Goal: Transaction & Acquisition: Subscribe to service/newsletter

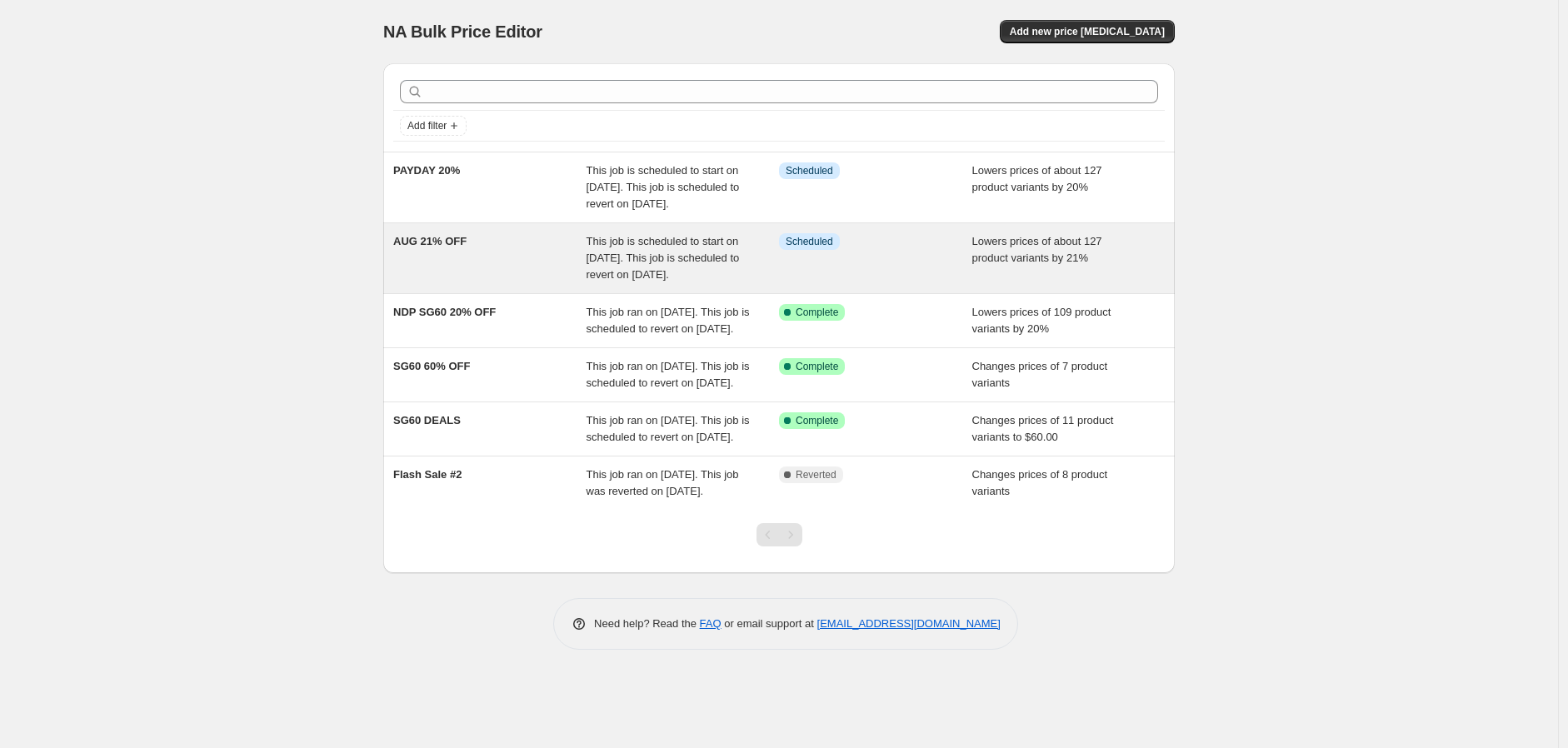
click at [630, 270] on span "This job is scheduled to start on [DATE]. This job is scheduled to revert on [D…" at bounding box center [663, 257] width 153 height 46
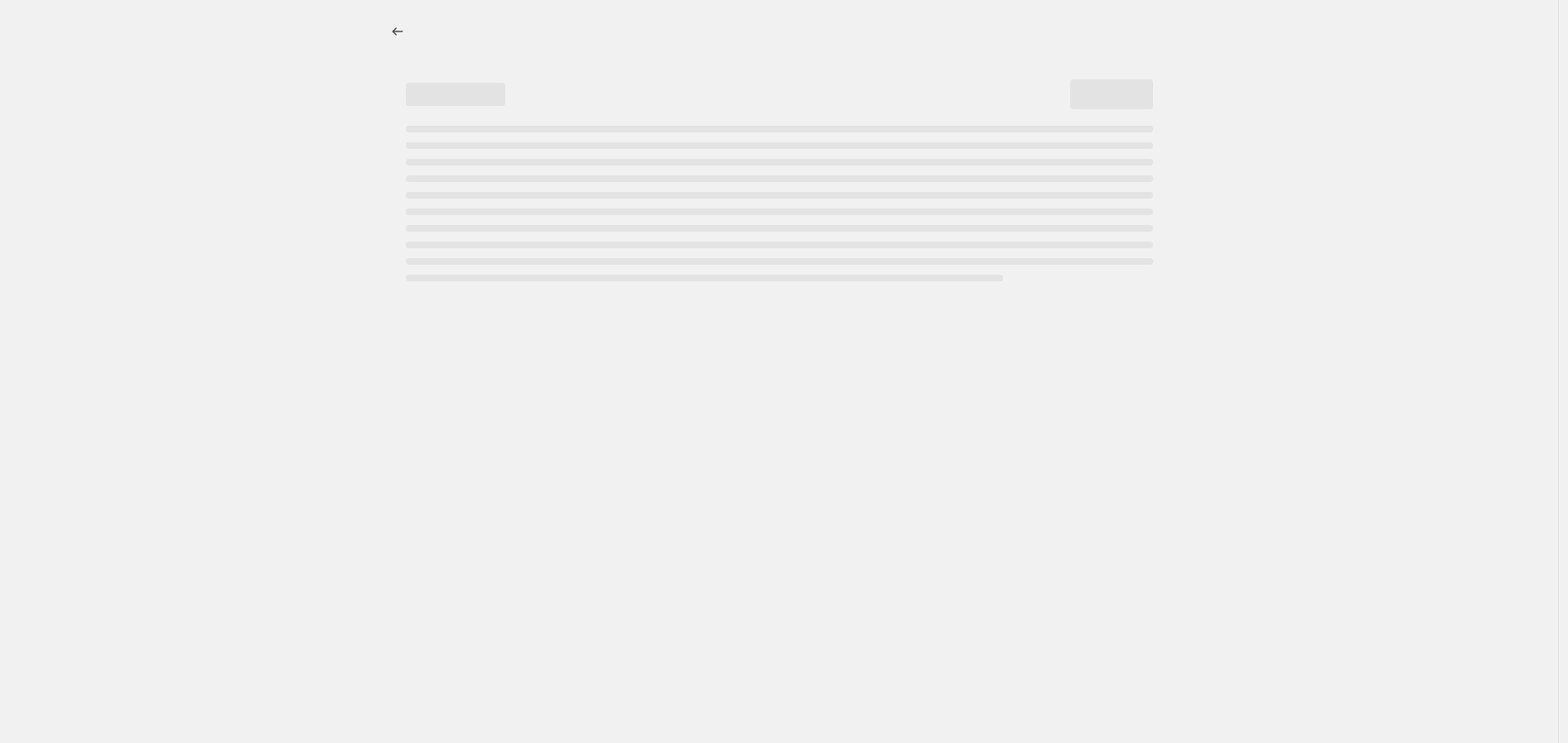
select select "percentage"
select select "no_change"
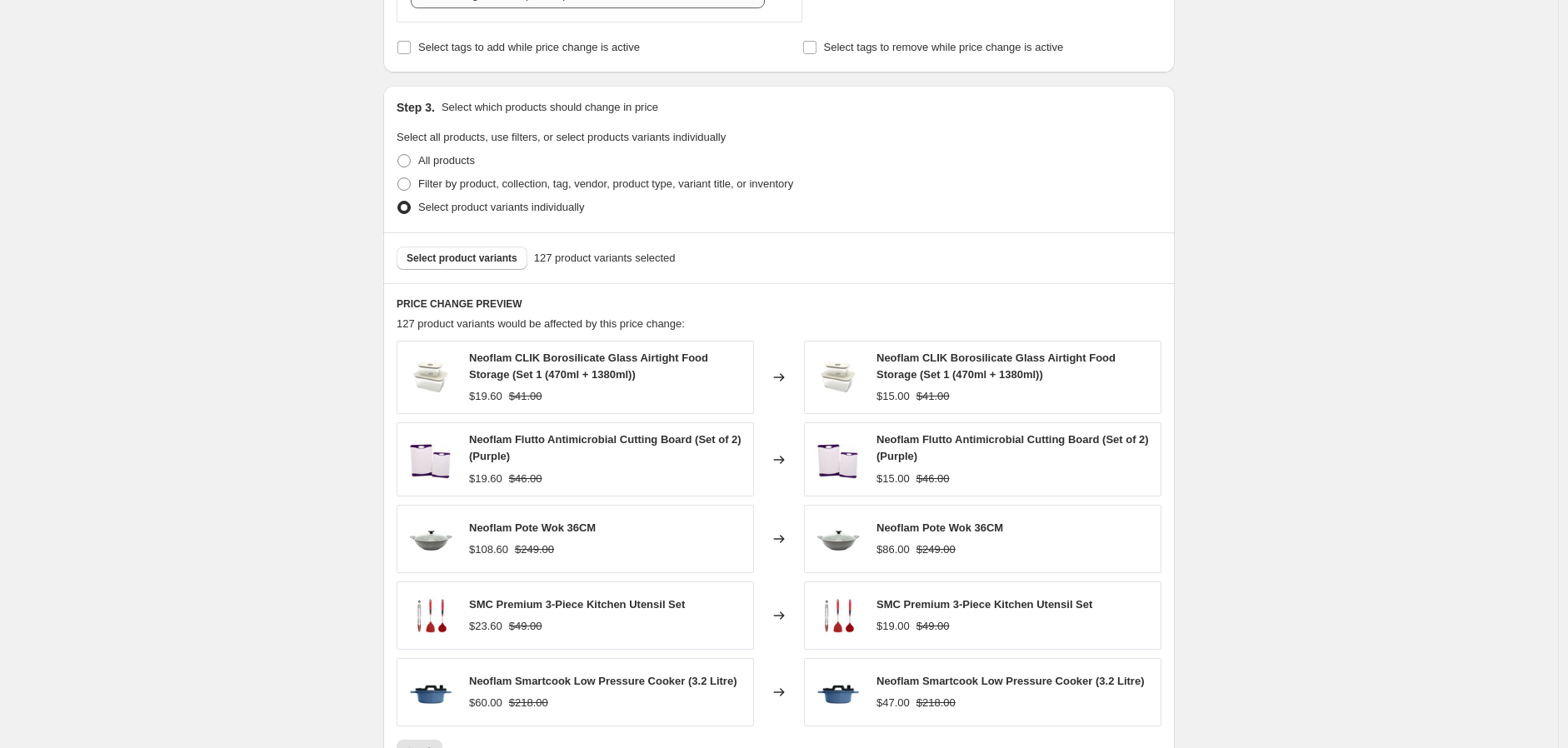
scroll to position [834, 0]
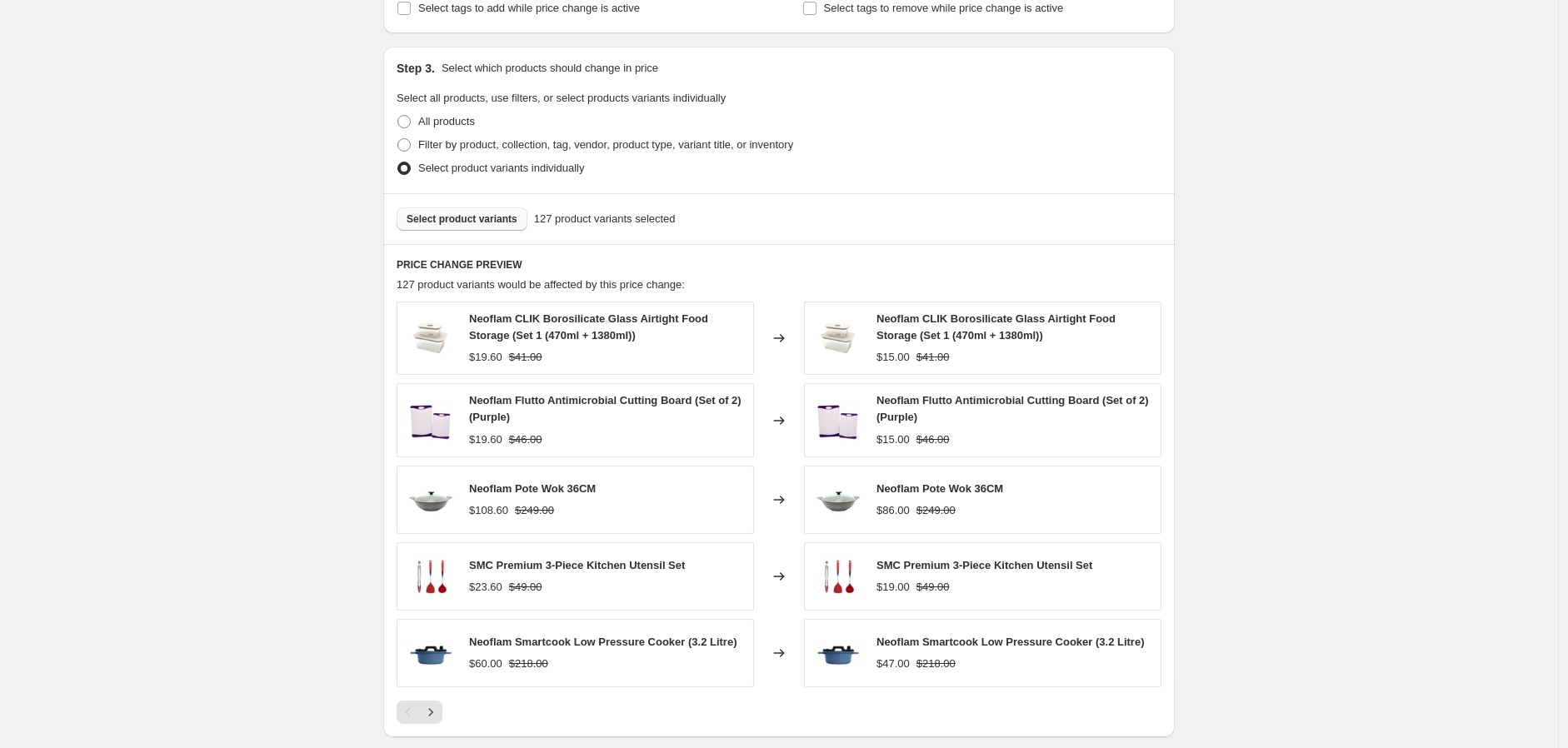
click at [495, 218] on span "Select product variants" at bounding box center [462, 219] width 111 height 14
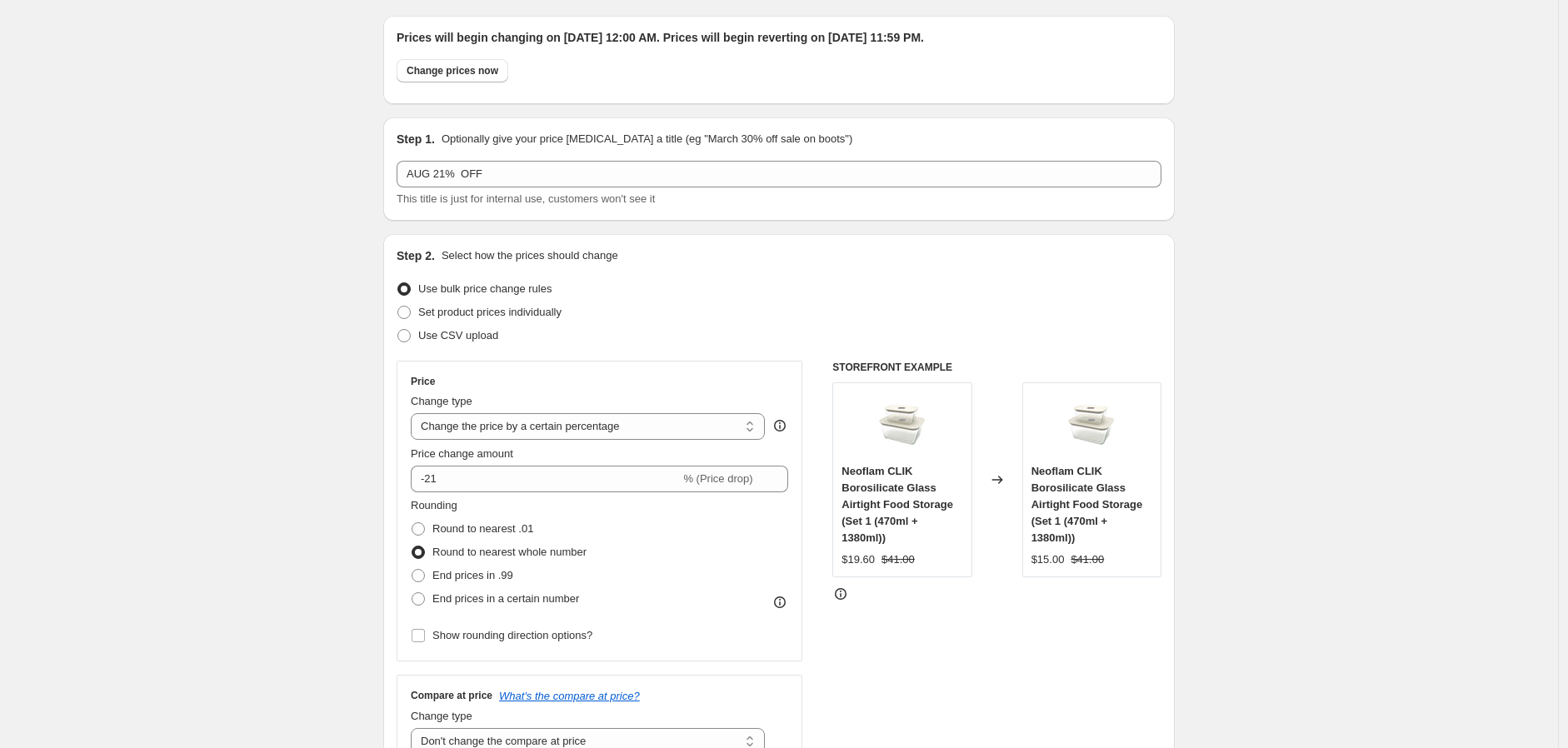
scroll to position [0, 0]
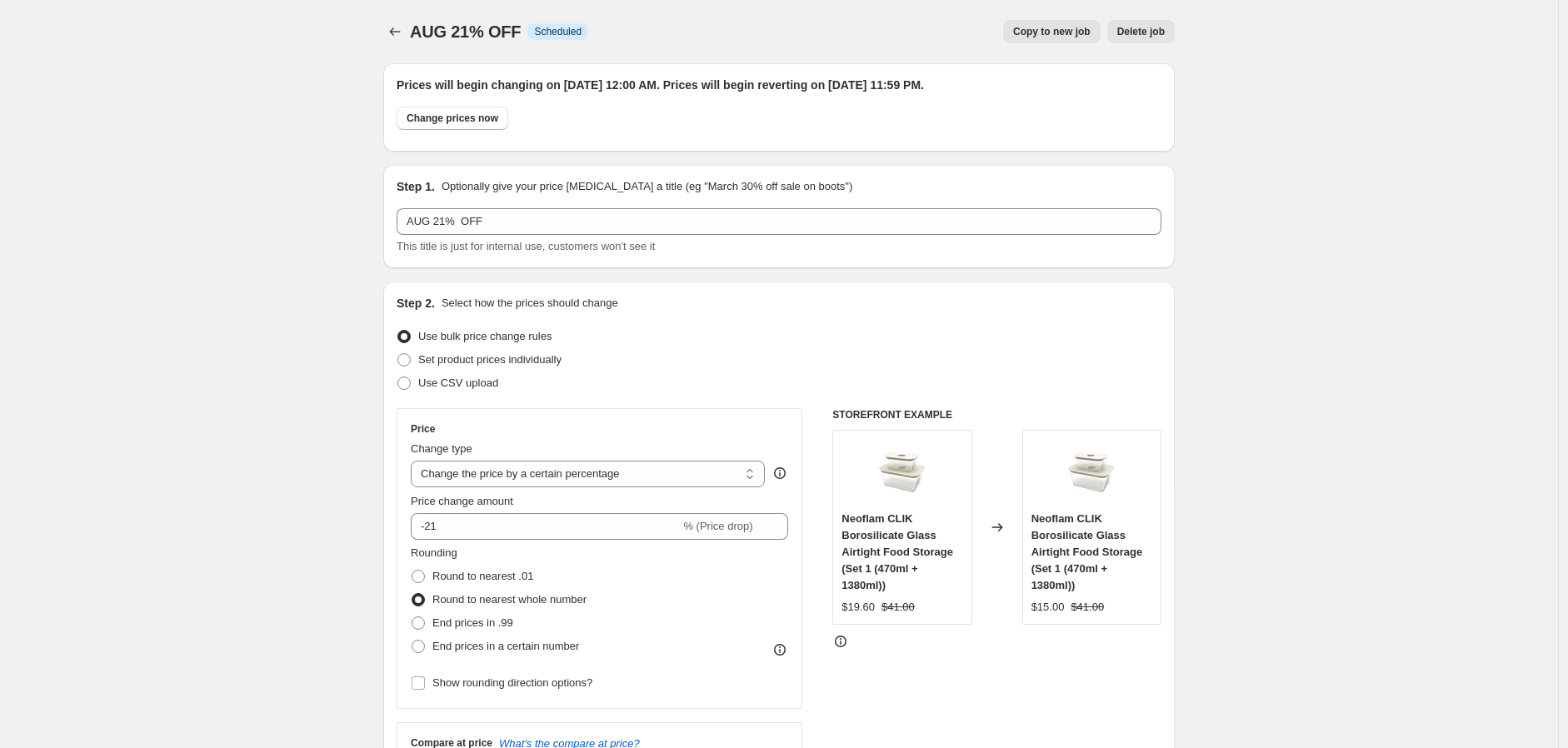
click at [410, 20] on div at bounding box center [396, 32] width 26 height 23
click at [397, 28] on icon "Price change jobs" at bounding box center [394, 31] width 17 height 17
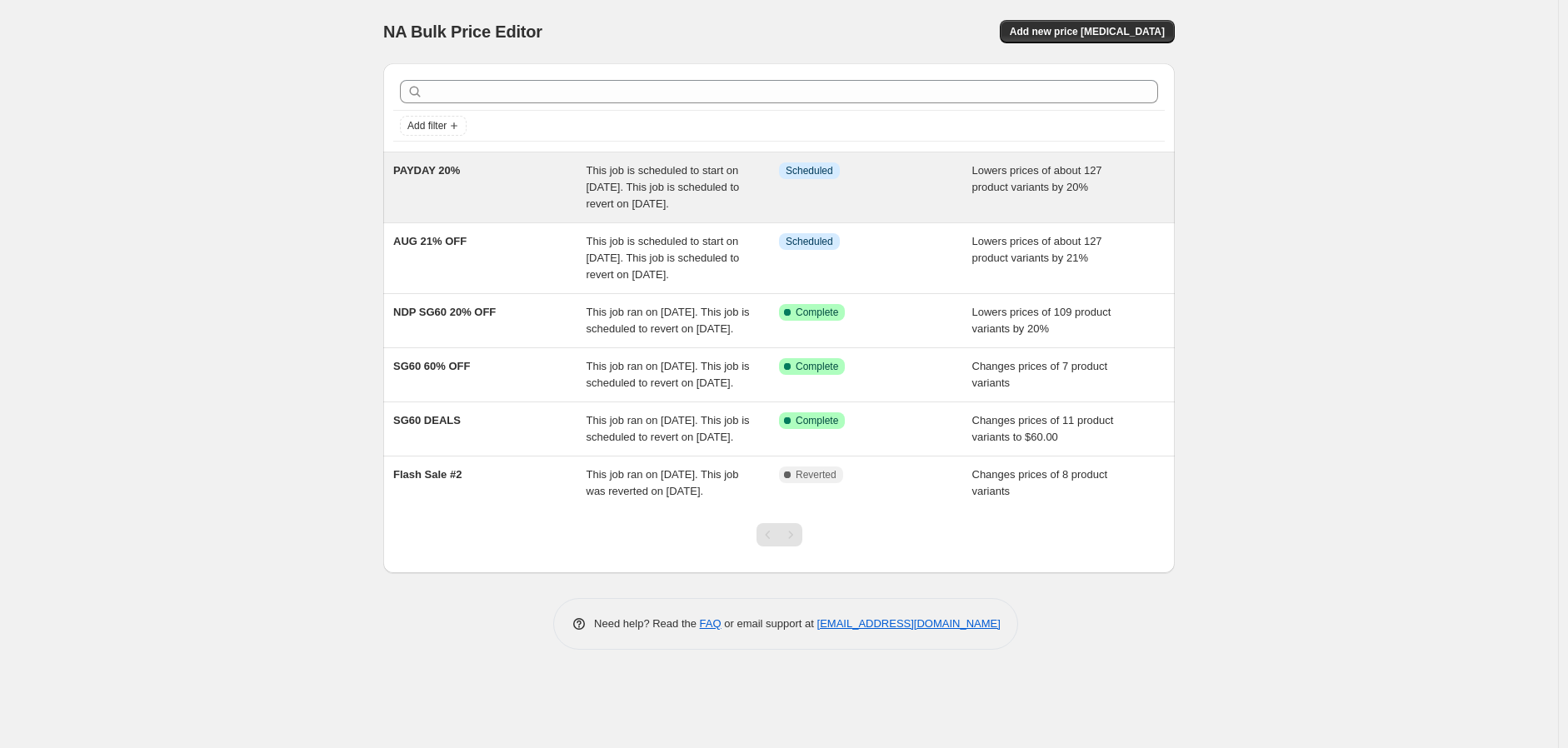
click at [621, 186] on span "This job is scheduled to start on [DATE]. This job is scheduled to revert on [D…" at bounding box center [663, 186] width 153 height 46
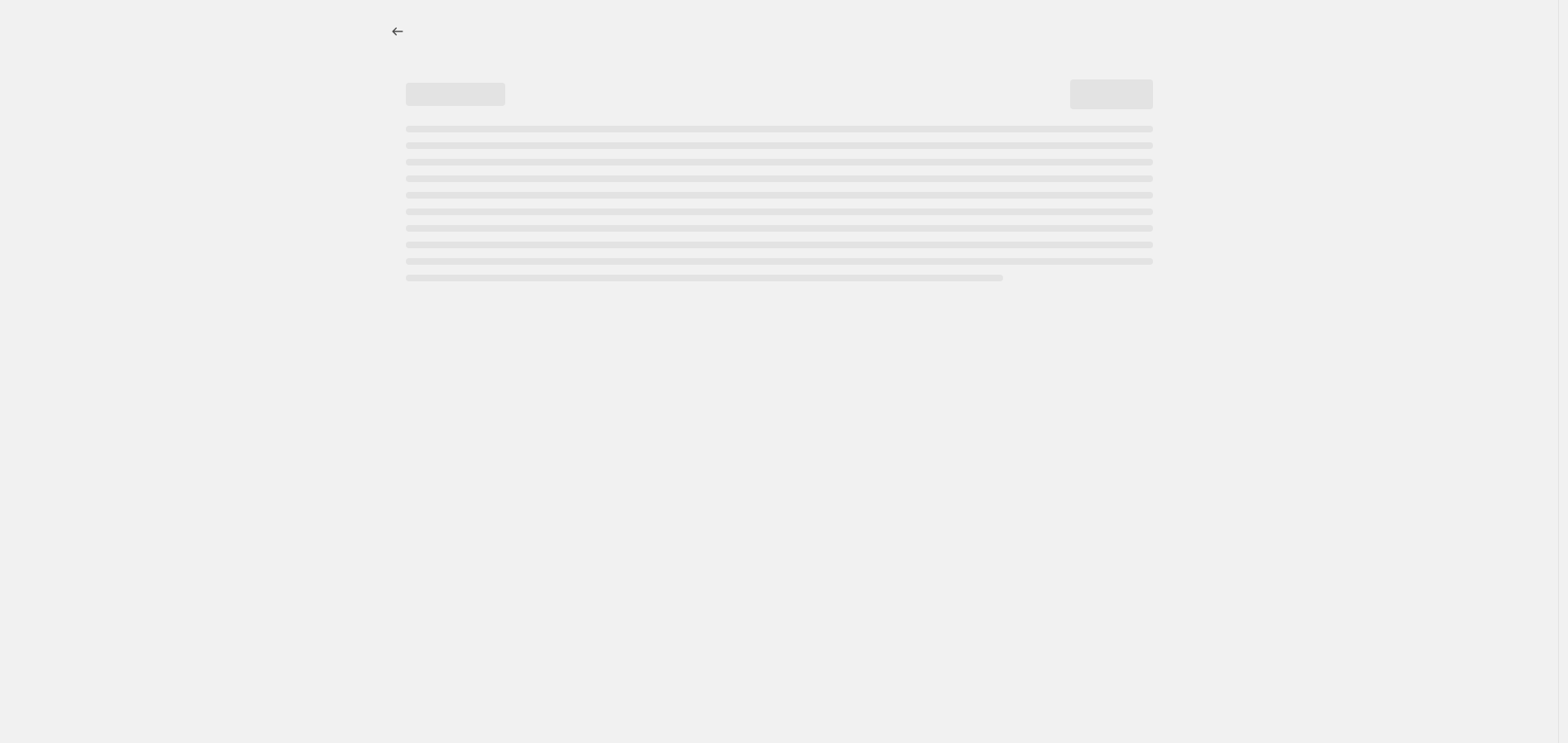
select select "percentage"
select select "no_change"
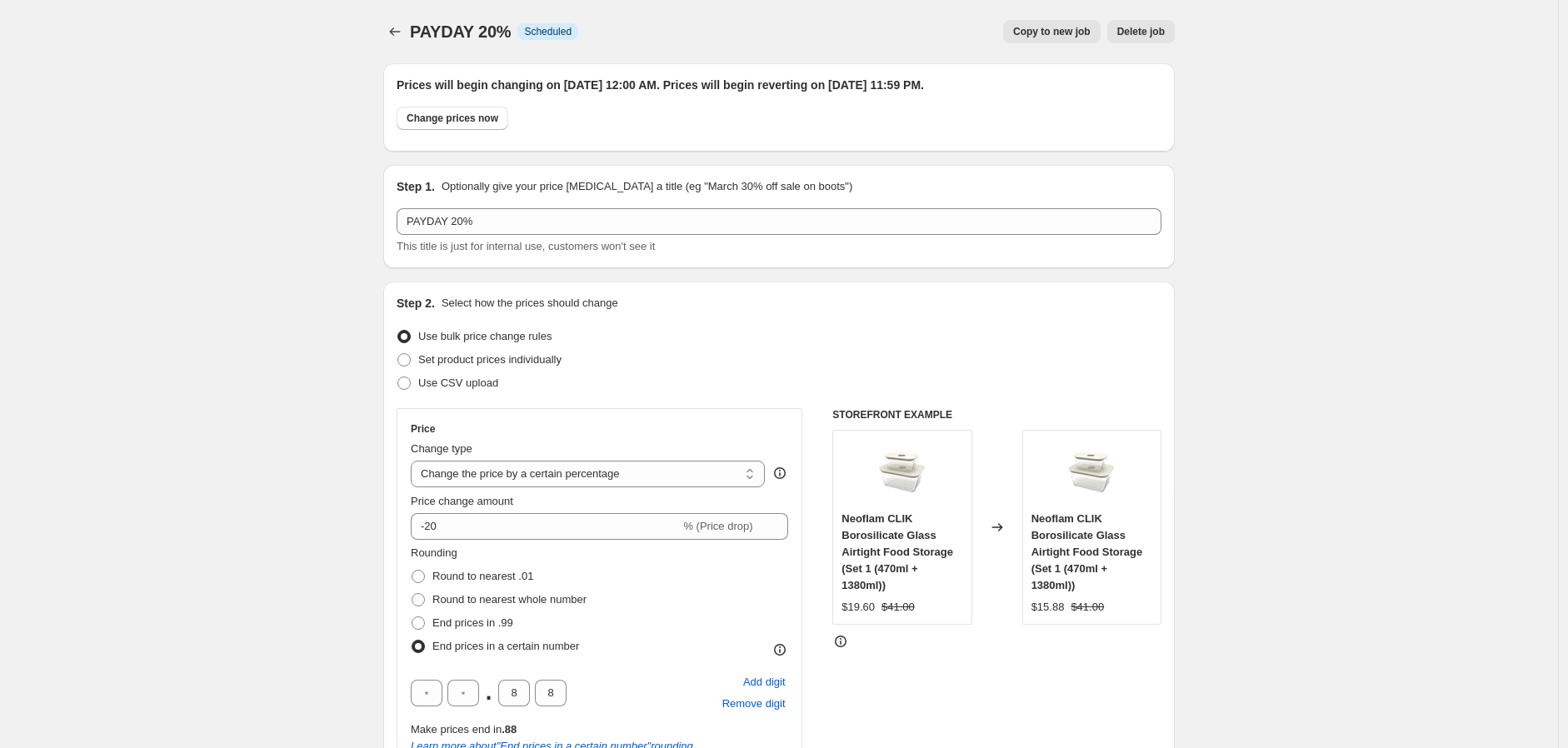
click at [398, 36] on icon "Price change jobs" at bounding box center [394, 31] width 17 height 17
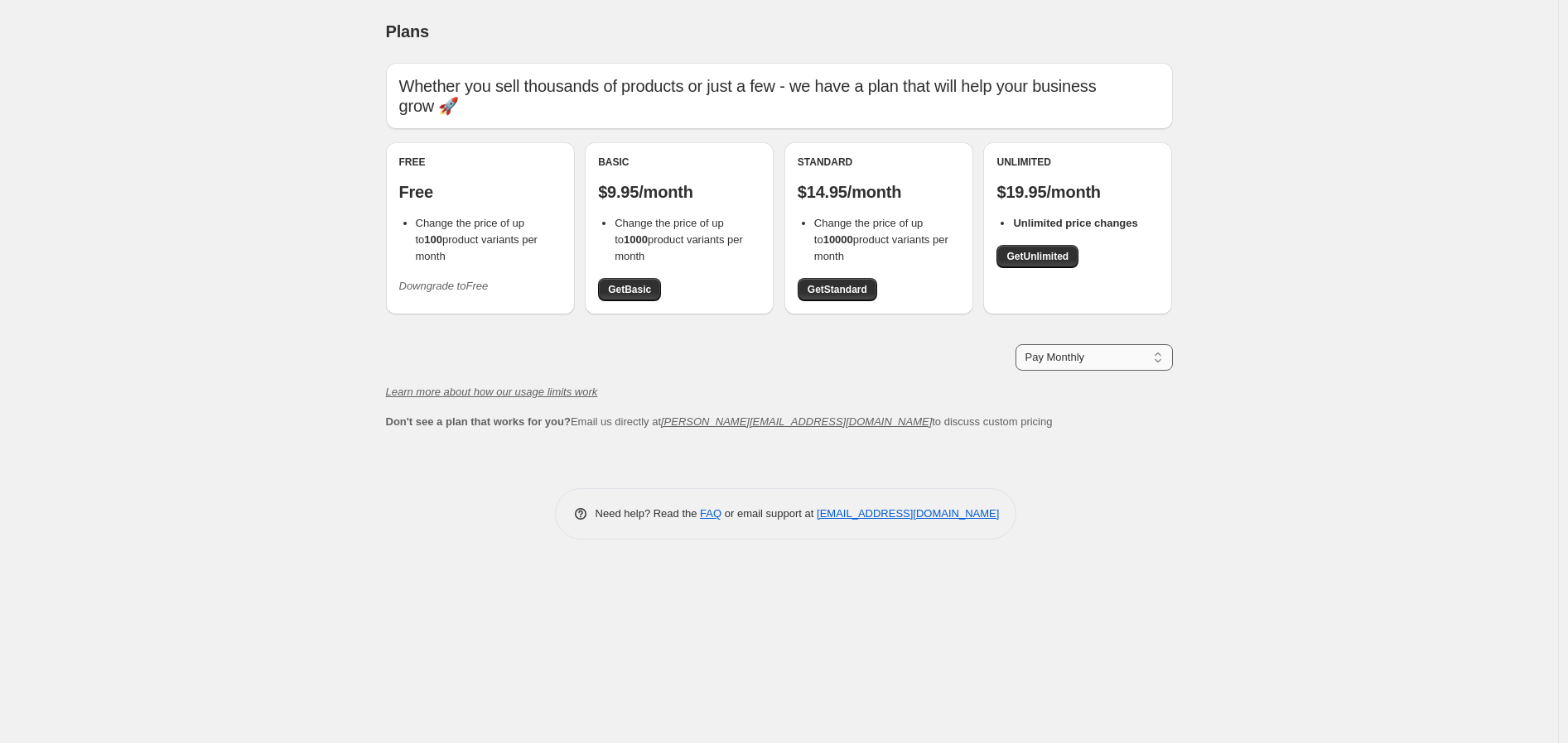
click at [1047, 365] on select "Pay Monthly Pay Yearly (Save 16%)" at bounding box center [1094, 356] width 157 height 26
select select "year"
click at [1016, 344] on select "Pay Monthly Pay Yearly (Save 16%)" at bounding box center [1094, 356] width 157 height 26
click at [634, 289] on span "Get Basic" at bounding box center [629, 290] width 43 height 14
